Goal: Task Accomplishment & Management: Complete application form

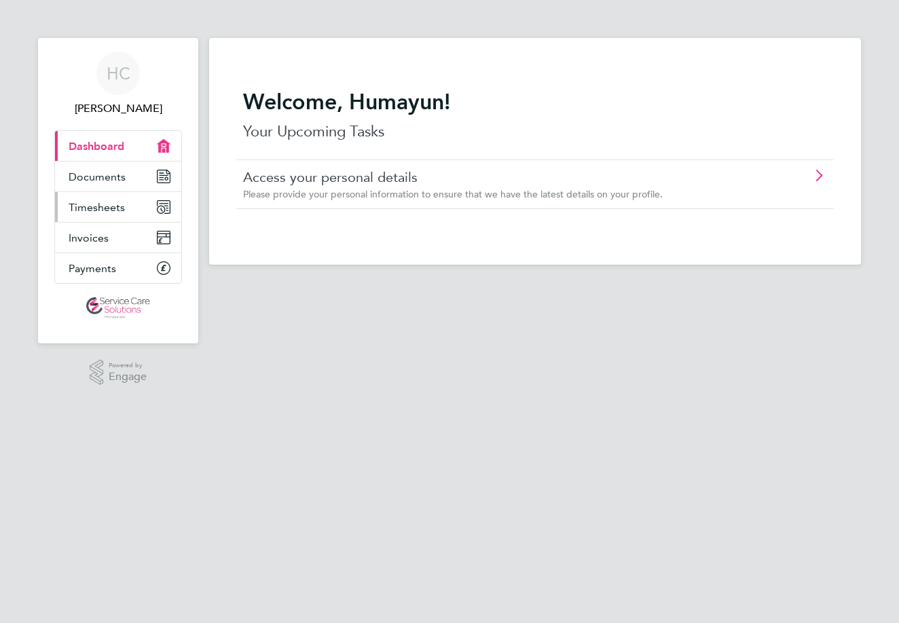
click at [98, 204] on span "Timesheets" at bounding box center [97, 207] width 56 height 13
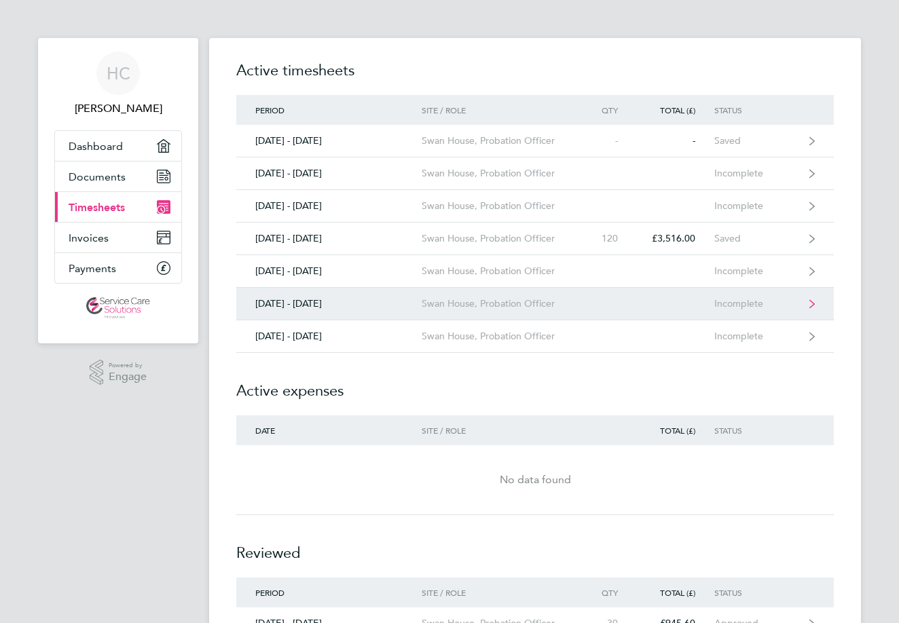
click at [576, 297] on link "[DATE] - [DATE] Swan House, Probation Officer Incomplete" at bounding box center [534, 304] width 597 height 33
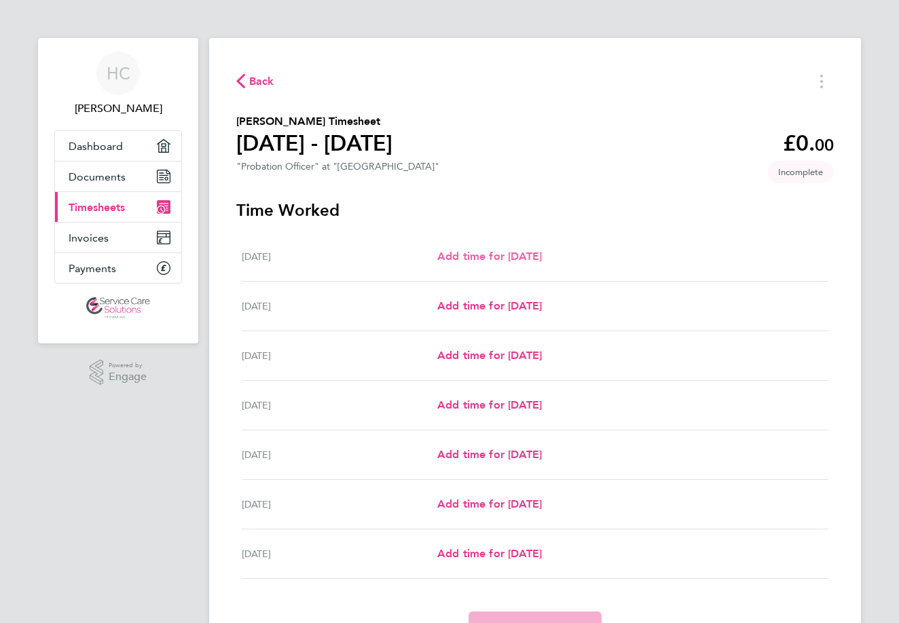
click at [470, 252] on span "Add time for [DATE]" at bounding box center [489, 256] width 105 height 13
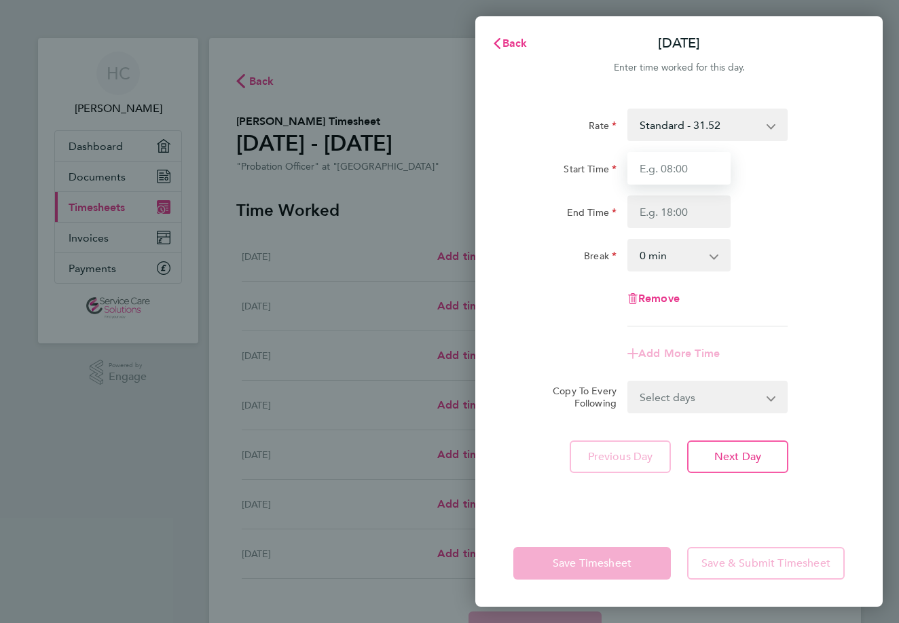
click at [677, 182] on input "Start Time" at bounding box center [678, 168] width 103 height 33
type input "09:00"
type input "17:00"
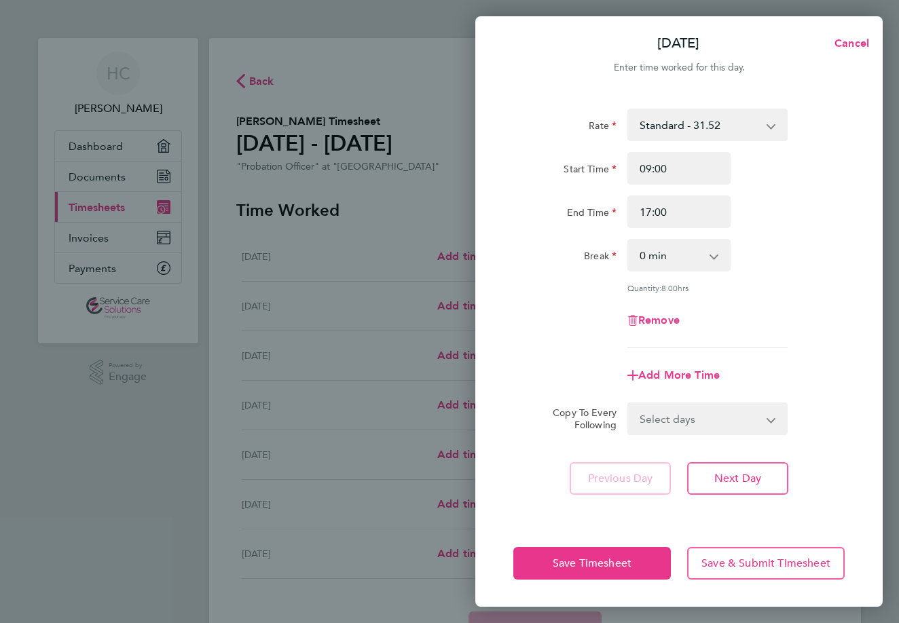
click at [717, 264] on app-icon-cross-button at bounding box center [721, 255] width 16 height 30
click at [717, 255] on app-icon-cross-button at bounding box center [721, 255] width 16 height 30
select select "30"
select select "WEEKDAY"
select select "[DATE]"
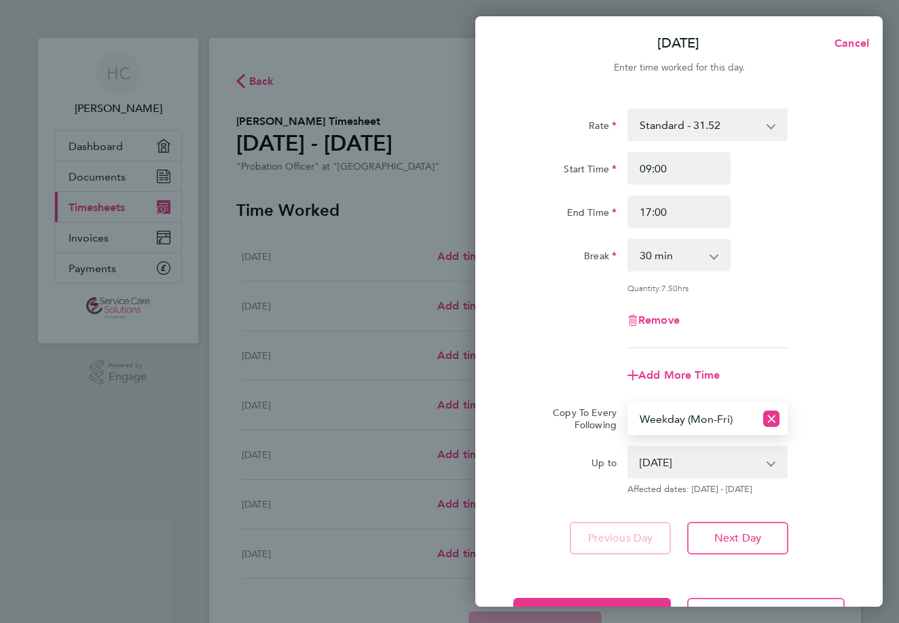
scroll to position [50, 0]
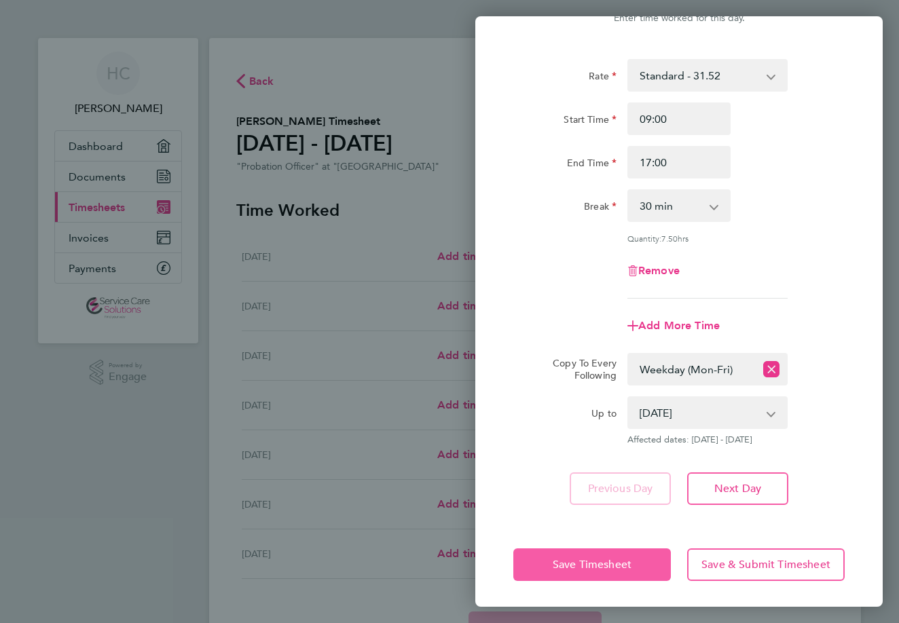
click at [565, 571] on button "Save Timesheet" at bounding box center [591, 564] width 157 height 33
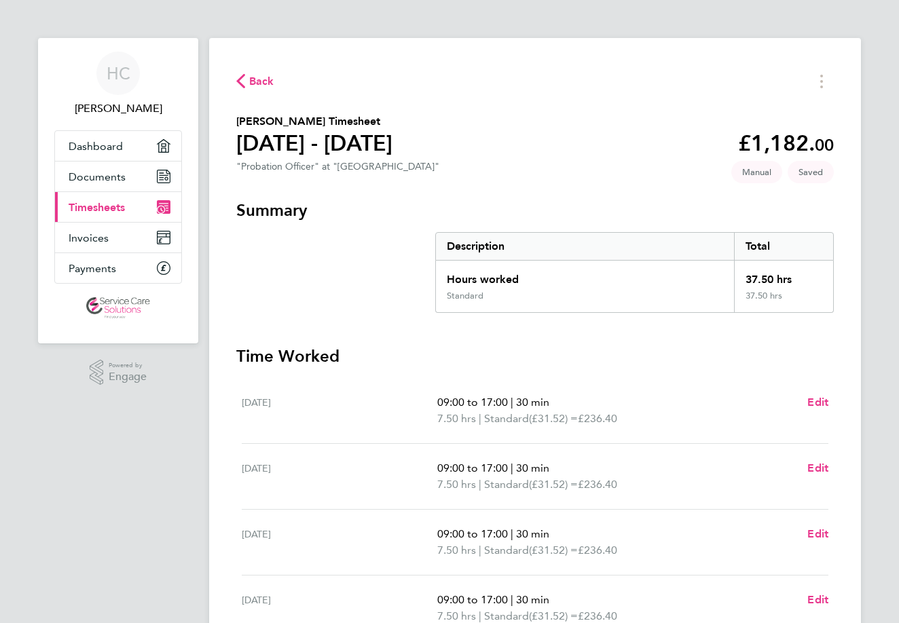
scroll to position [303, 0]
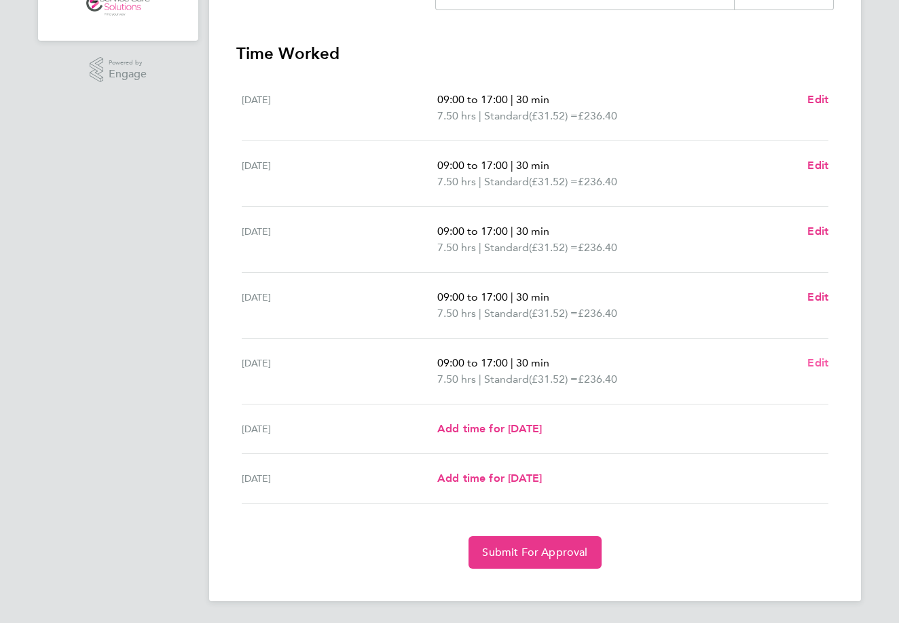
click at [827, 358] on span "Edit" at bounding box center [817, 362] width 21 height 13
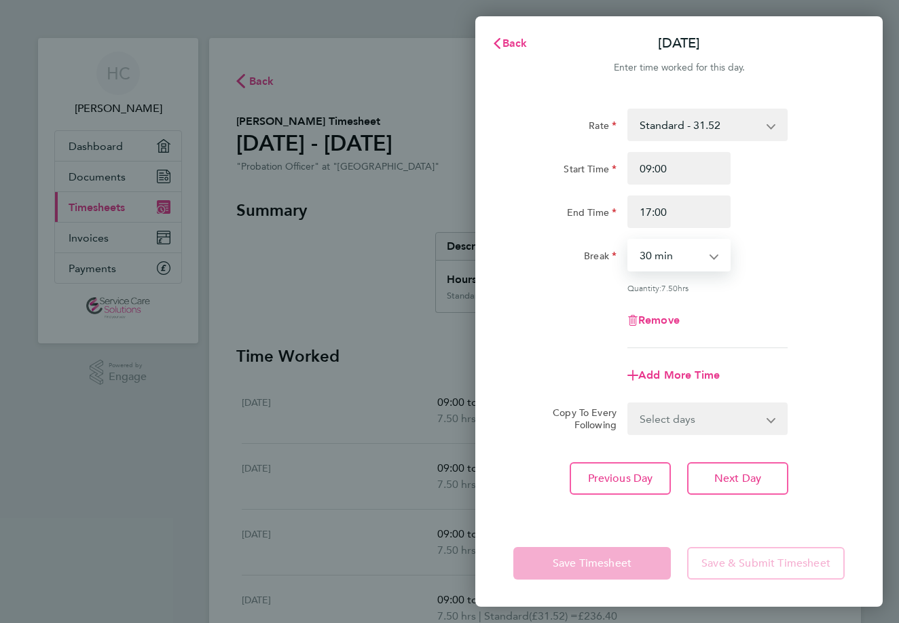
select select "60"
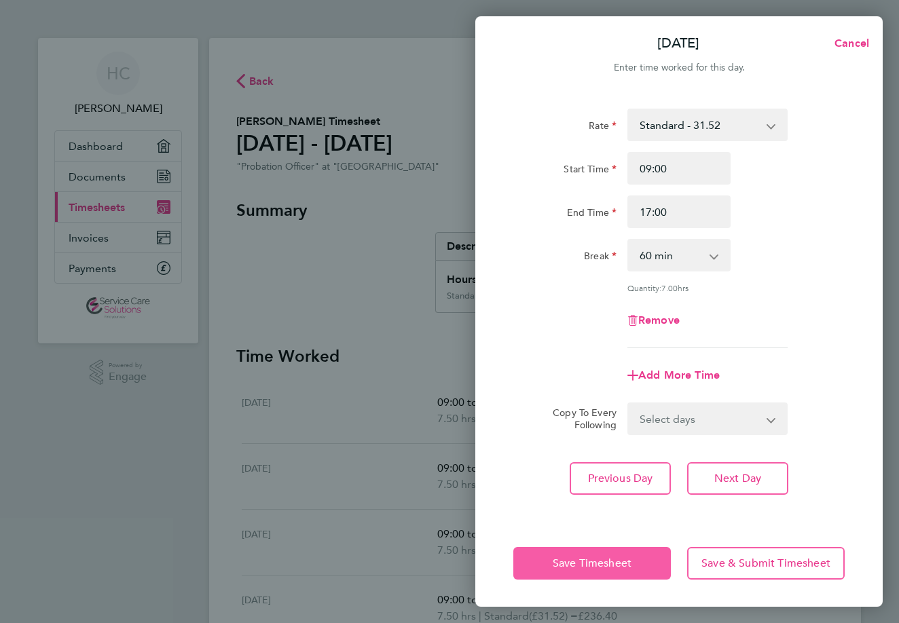
click at [599, 567] on span "Save Timesheet" at bounding box center [591, 564] width 79 height 14
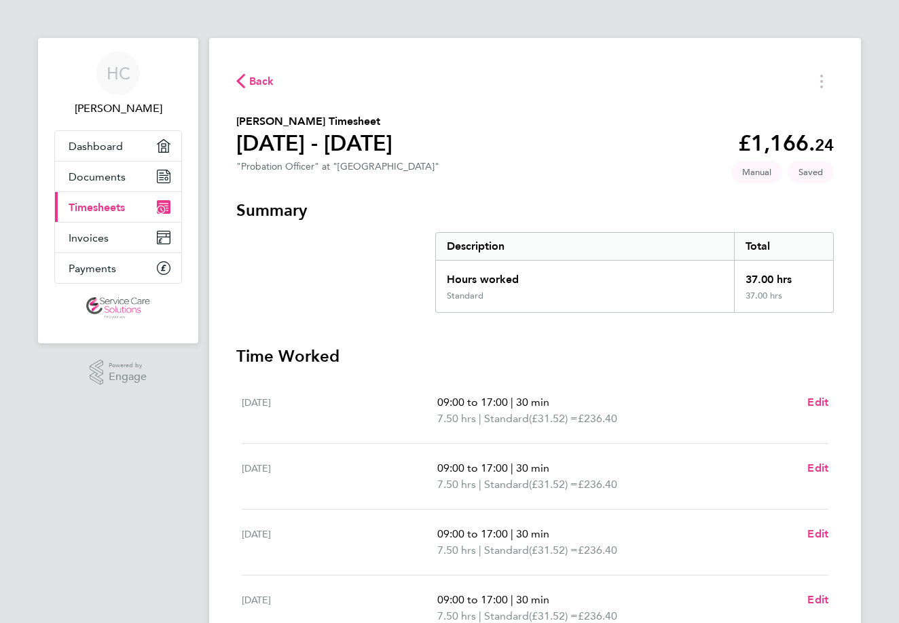
scroll to position [303, 0]
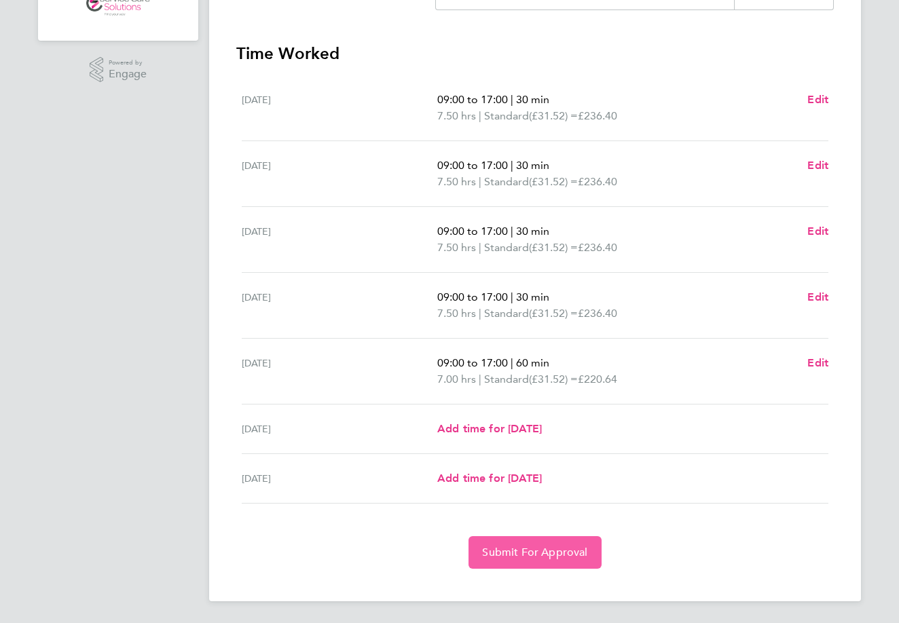
click at [551, 551] on span "Submit For Approval" at bounding box center [534, 553] width 105 height 14
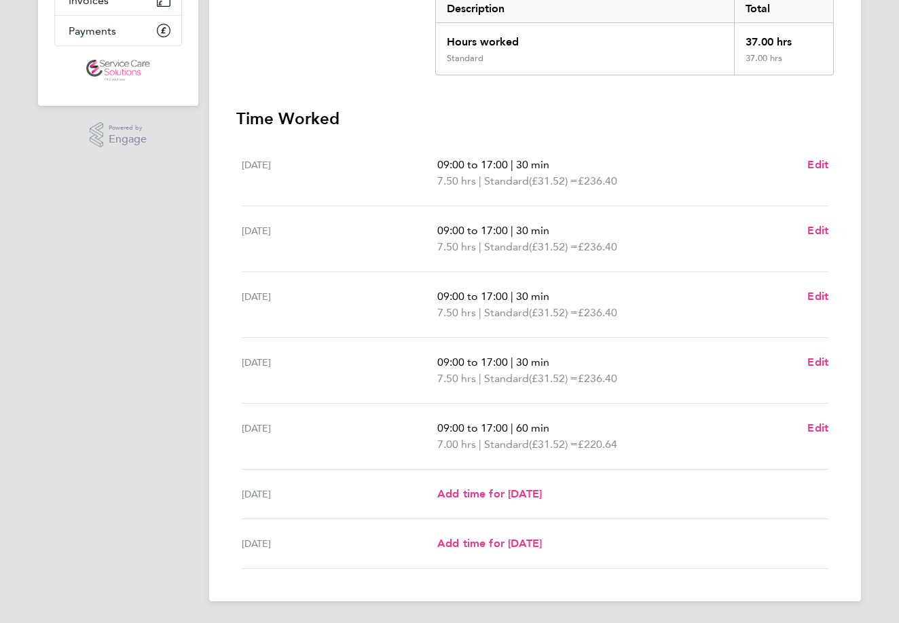
scroll to position [0, 0]
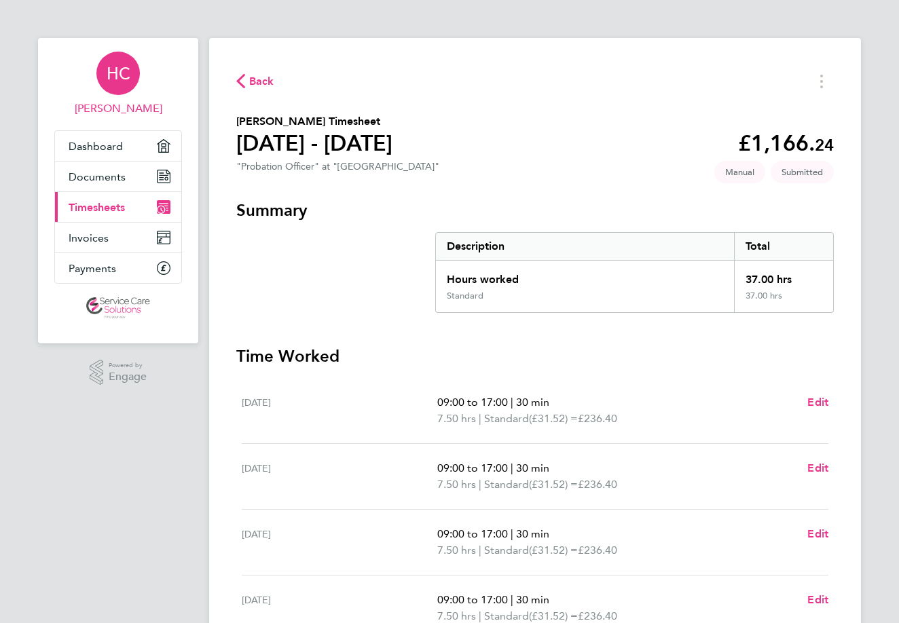
click at [126, 64] on span "HC" at bounding box center [119, 73] width 24 height 18
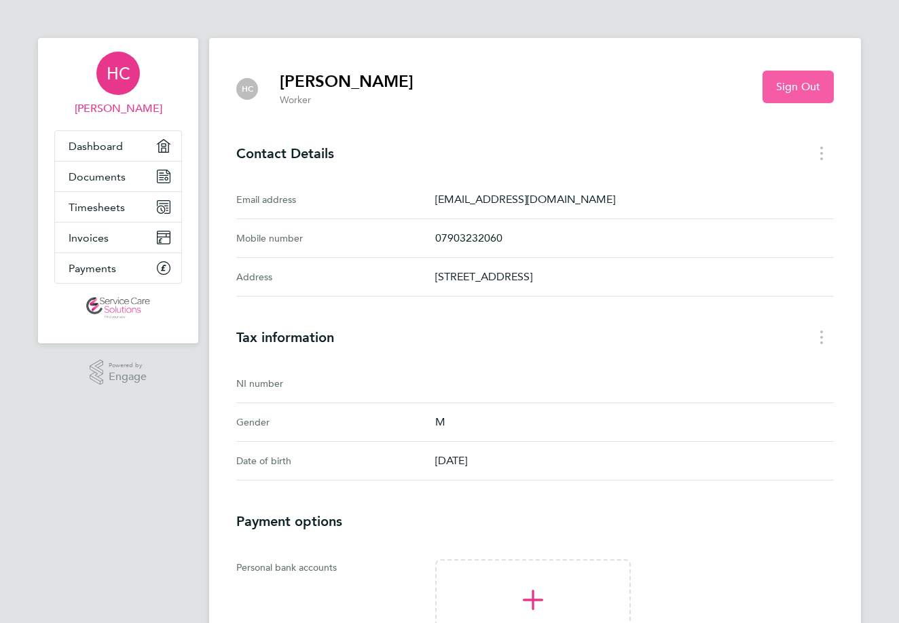
click at [768, 90] on button "Sign Out" at bounding box center [797, 87] width 71 height 33
